Goal: Information Seeking & Learning: Learn about a topic

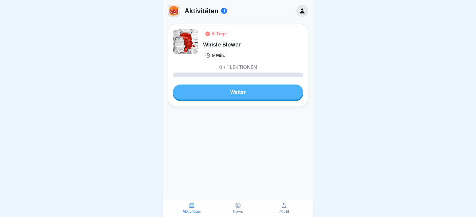
click at [213, 99] on div "6 Tage Whisle Blower 9 Min. 0 / 1 Lektionen Weiter" at bounding box center [238, 65] width 140 height 82
click at [213, 95] on link "Weiter" at bounding box center [238, 92] width 130 height 15
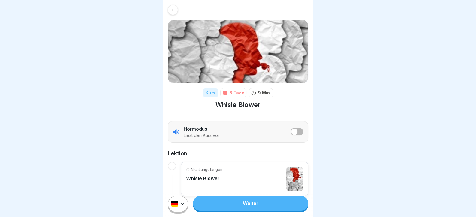
click at [270, 205] on link "Weiter" at bounding box center [250, 203] width 115 height 15
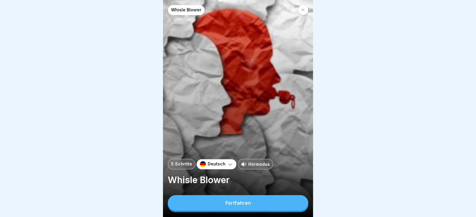
click at [284, 211] on button "Fortfahren" at bounding box center [238, 203] width 140 height 16
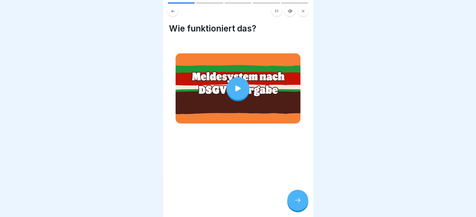
click at [293, 194] on div "Wie funktioniert das?" at bounding box center [238, 108] width 150 height 217
click at [295, 196] on div at bounding box center [297, 200] width 21 height 21
click at [307, 207] on div "Whisle Blower 5 Schritte Deutsch Hörmodus Whisle Blower Fortfahren Wie funktion…" at bounding box center [238, 108] width 150 height 217
click at [304, 207] on div at bounding box center [297, 200] width 21 height 21
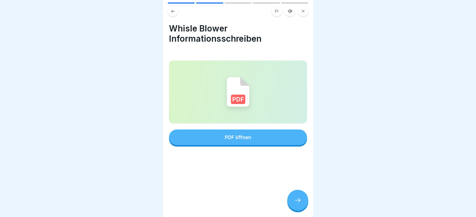
click at [239, 131] on button "PDF öffnen" at bounding box center [238, 138] width 138 height 16
click at [295, 204] on icon at bounding box center [297, 200] width 7 height 7
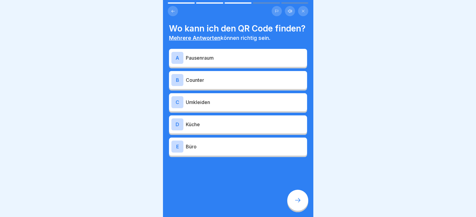
click at [242, 64] on div "A Pausenraum" at bounding box center [237, 58] width 133 height 12
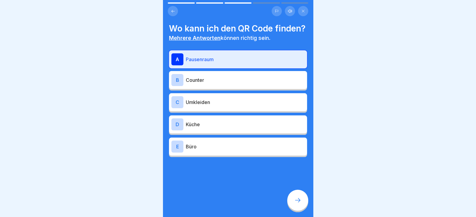
click at [248, 106] on p "Umkleiden" at bounding box center [245, 102] width 119 height 7
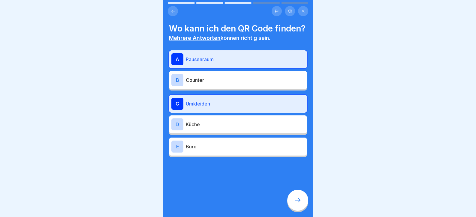
click at [254, 153] on div "E Büro" at bounding box center [237, 147] width 133 height 12
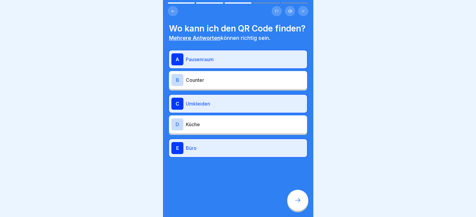
click at [302, 209] on div at bounding box center [297, 200] width 21 height 21
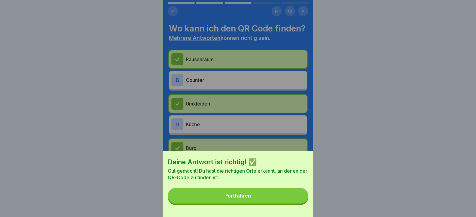
click at [299, 209] on div "Deine Antwort ist richtig! ✅ Gut gemacht! Du hast die richtigen Orte erkannt, a…" at bounding box center [238, 184] width 150 height 66
click at [297, 204] on button "Fortfahren" at bounding box center [238, 196] width 140 height 16
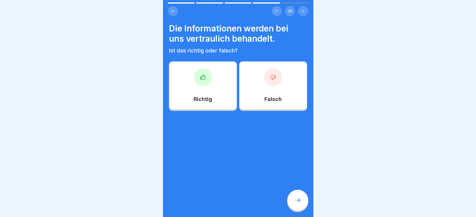
click at [206, 87] on div "Richtig" at bounding box center [203, 86] width 68 height 48
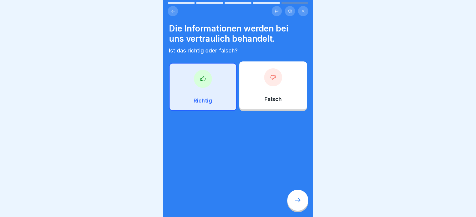
click at [296, 204] on icon at bounding box center [297, 200] width 7 height 7
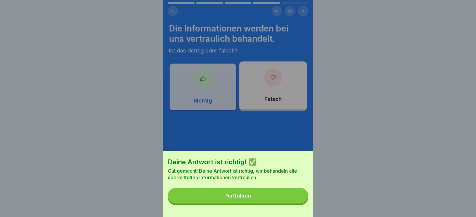
click at [296, 204] on button "Fortfahren" at bounding box center [238, 196] width 140 height 16
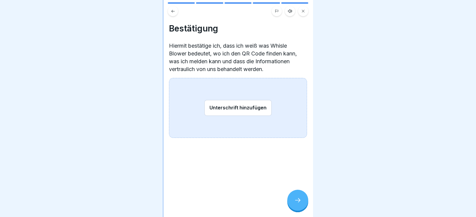
click at [257, 109] on button "Unterschrift hinzufügen" at bounding box center [237, 108] width 67 height 16
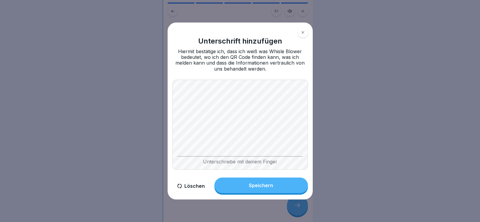
click at [281, 185] on button "Speichern" at bounding box center [262, 185] width 94 height 16
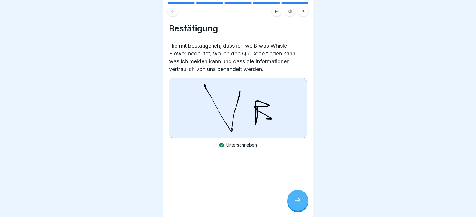
click at [297, 203] on icon at bounding box center [297, 200] width 7 height 7
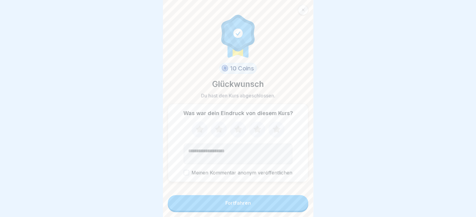
click at [291, 205] on button "Fortfahren" at bounding box center [238, 203] width 140 height 16
